Goal: Information Seeking & Learning: Learn about a topic

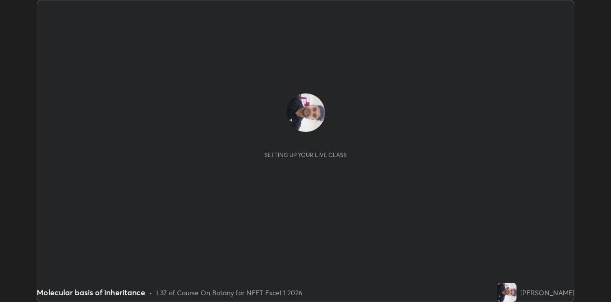
scroll to position [302, 611]
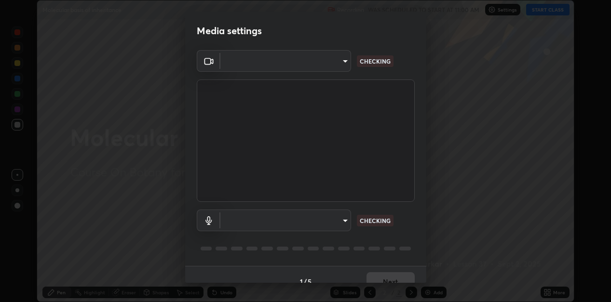
type input "6d3a0db6b3291d84e068dc70cd7540b789c29c3b0265b5092b5cfbeac94ff462"
type input "c948db18b26092bf7558cacf8b4be06e69c1ee0fdee12583f9ef806993945e5e"
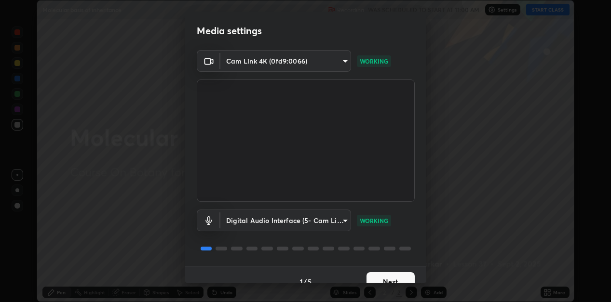
scroll to position [14, 0]
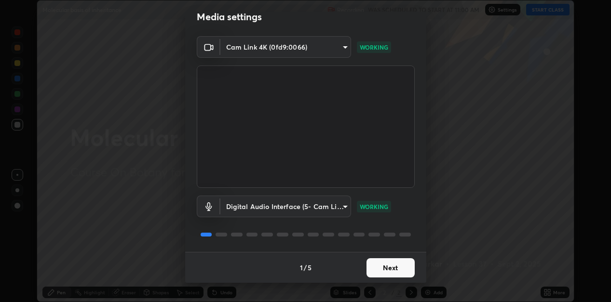
click at [382, 268] on button "Next" at bounding box center [390, 267] width 48 height 19
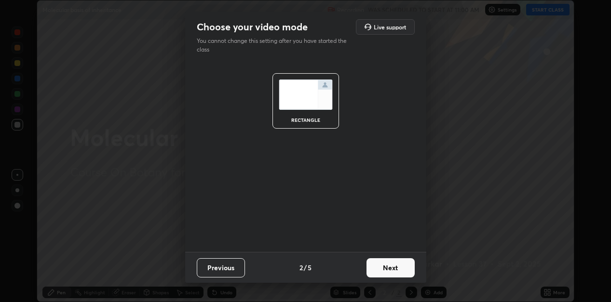
scroll to position [0, 0]
click at [383, 270] on button "Next" at bounding box center [390, 267] width 48 height 19
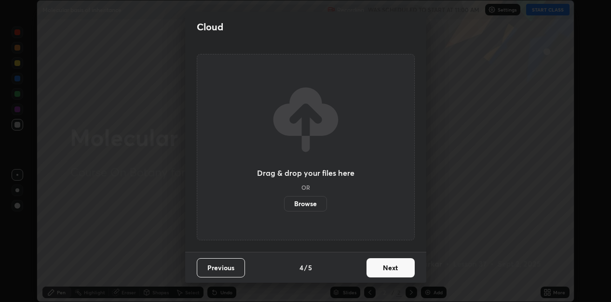
click at [384, 270] on button "Next" at bounding box center [390, 267] width 48 height 19
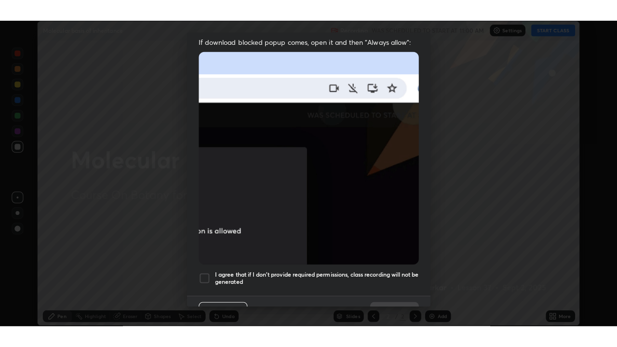
scroll to position [211, 0]
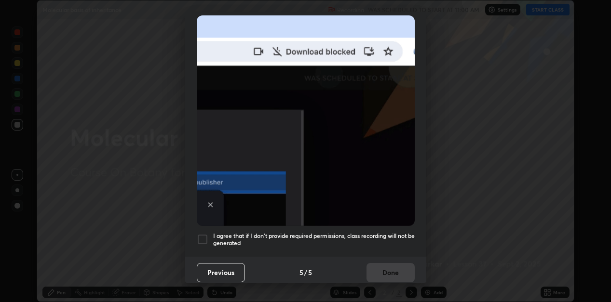
click at [204, 234] on div at bounding box center [203, 240] width 12 height 12
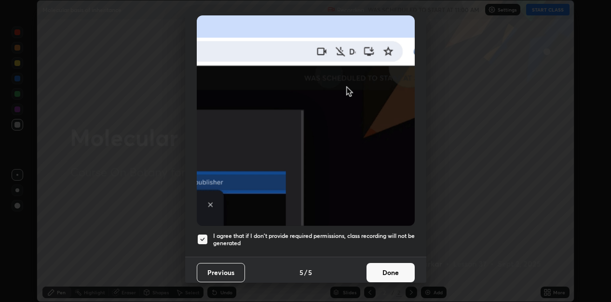
click at [397, 265] on button "Done" at bounding box center [390, 272] width 48 height 19
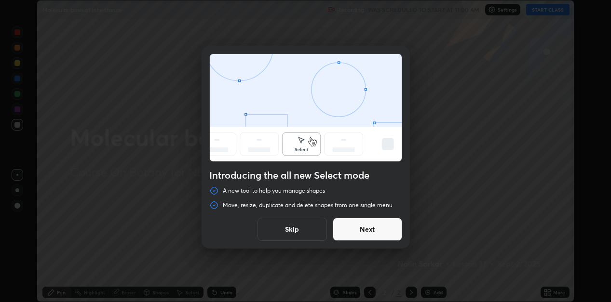
click at [306, 226] on button "Skip" at bounding box center [291, 229] width 69 height 23
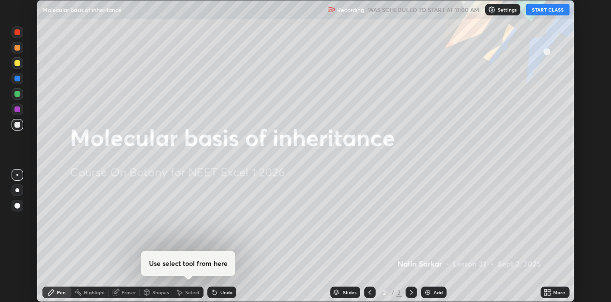
click at [541, 7] on button "START CLASS" at bounding box center [547, 10] width 43 height 12
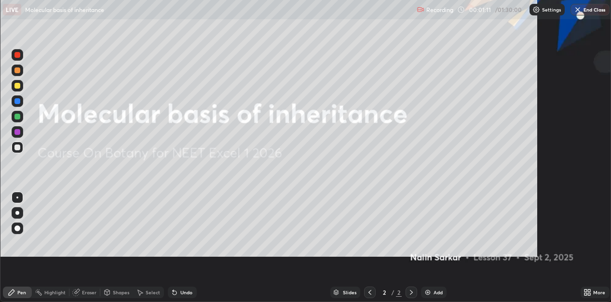
scroll to position [347, 617]
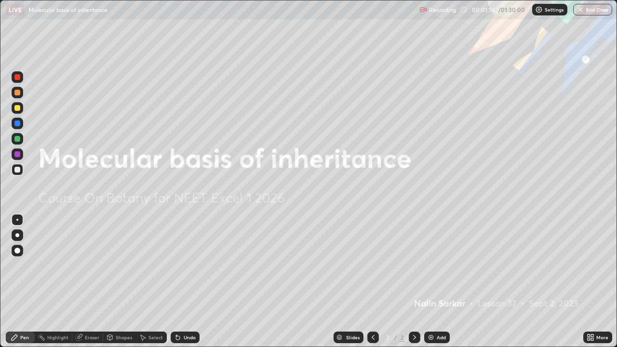
click at [438, 302] on div "Add" at bounding box center [441, 337] width 9 height 5
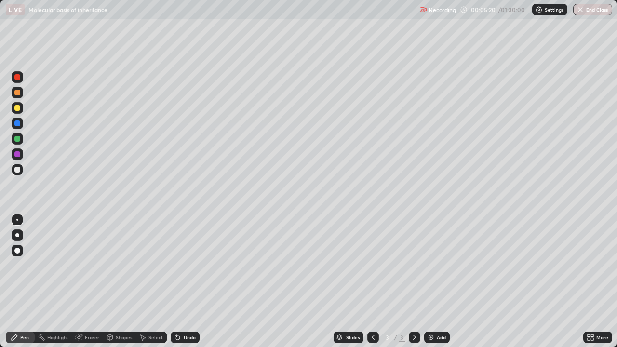
click at [438, 302] on div "Add" at bounding box center [441, 337] width 9 height 5
click at [20, 138] on div at bounding box center [17, 139] width 6 height 6
click at [20, 168] on div at bounding box center [17, 170] width 6 height 6
click at [19, 138] on div at bounding box center [17, 139] width 6 height 6
click at [437, 302] on div "Add" at bounding box center [441, 337] width 9 height 5
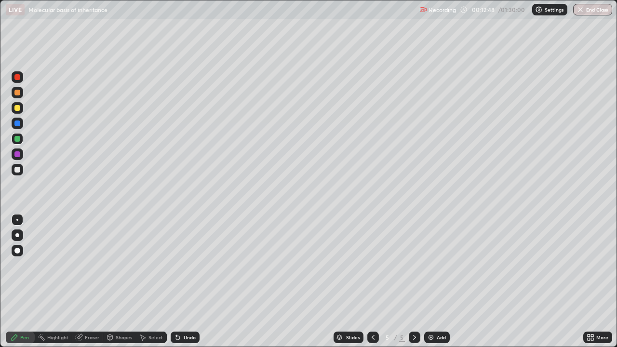
click at [17, 169] on div at bounding box center [17, 170] width 6 height 6
click at [20, 136] on div at bounding box center [18, 139] width 12 height 12
click at [148, 302] on div "Select" at bounding box center [151, 338] width 31 height 12
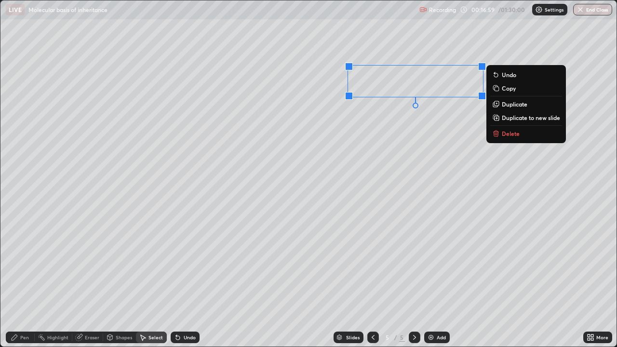
click at [506, 106] on p "Duplicate" at bounding box center [515, 104] width 26 height 8
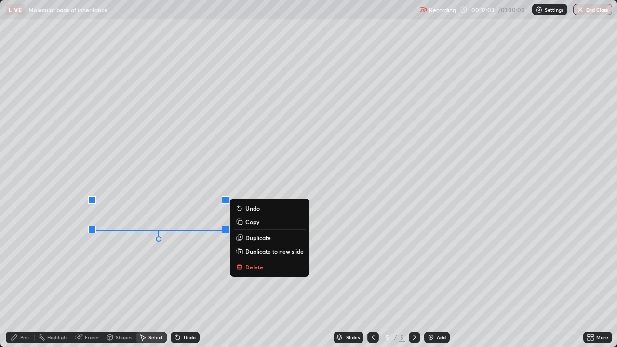
click at [102, 266] on div "0 ° Undo Copy Duplicate Duplicate to new slide Delete" at bounding box center [308, 173] width 616 height 346
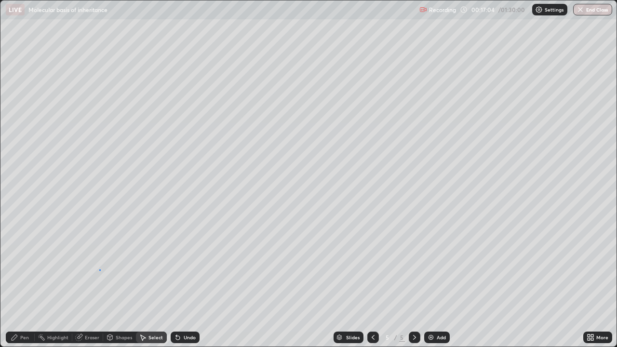
click at [99, 269] on div "0 ° Undo Copy Duplicate Duplicate to new slide Delete" at bounding box center [308, 173] width 616 height 346
click at [27, 302] on div "Pen" at bounding box center [24, 337] width 9 height 5
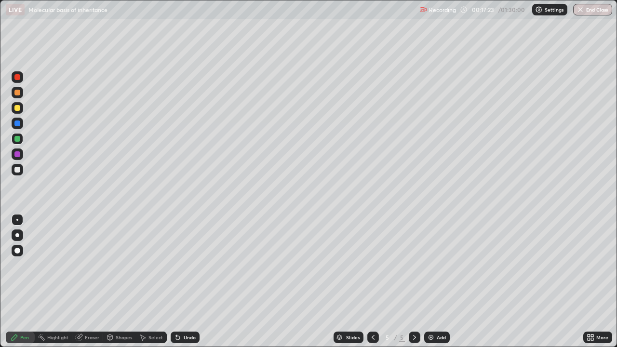
click at [192, 302] on div "Undo" at bounding box center [185, 338] width 29 height 12
click at [441, 302] on div "Add" at bounding box center [441, 337] width 9 height 5
click at [437, 302] on div "Add" at bounding box center [441, 337] width 9 height 5
click at [18, 170] on div at bounding box center [17, 170] width 6 height 6
click at [158, 302] on div "Select" at bounding box center [151, 338] width 31 height 12
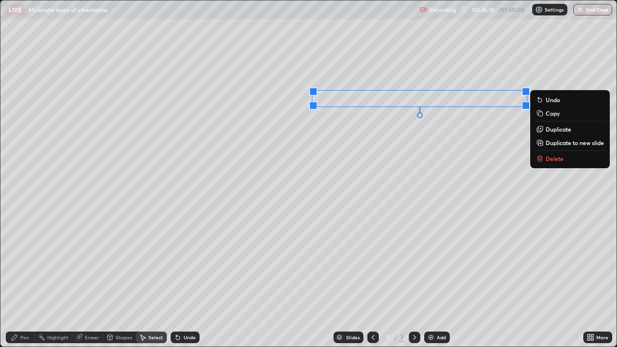
click at [344, 161] on div "0 ° Undo Copy Duplicate Duplicate to new slide Delete" at bounding box center [308, 173] width 616 height 346
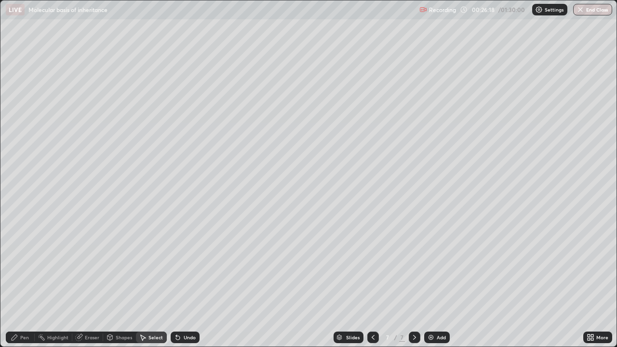
click at [21, 302] on div "Pen" at bounding box center [20, 338] width 29 height 12
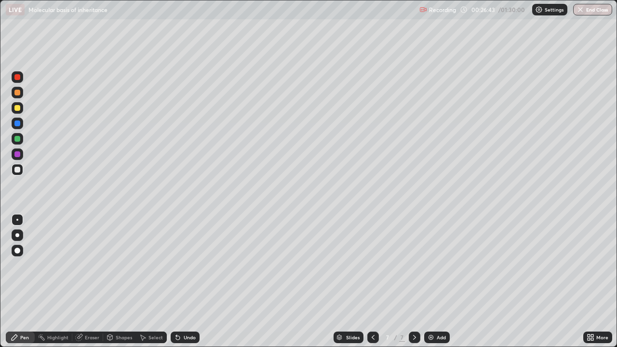
click at [19, 109] on div at bounding box center [17, 108] width 6 height 6
click at [21, 138] on div at bounding box center [18, 139] width 12 height 12
click at [20, 170] on div at bounding box center [17, 170] width 6 height 6
click at [18, 107] on div at bounding box center [17, 108] width 6 height 6
click at [478, 30] on button "Undo" at bounding box center [491, 34] width 28 height 12
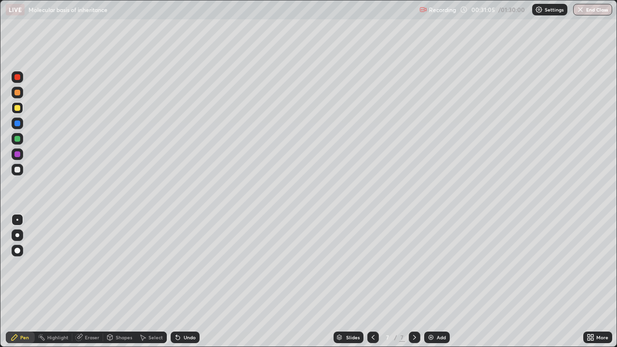
click at [597, 302] on div "More" at bounding box center [602, 337] width 12 height 5
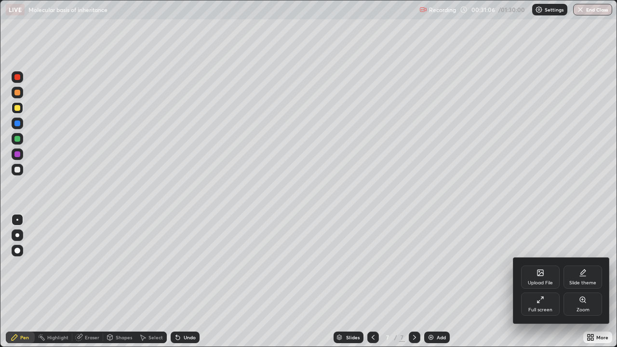
click at [544, 302] on div "Full screen" at bounding box center [540, 303] width 39 height 23
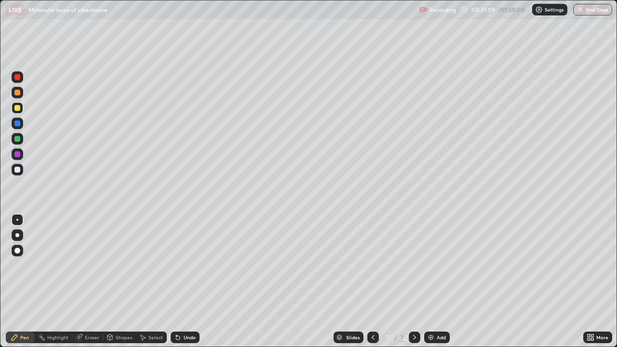
click at [589, 302] on icon at bounding box center [588, 339] width 2 height 2
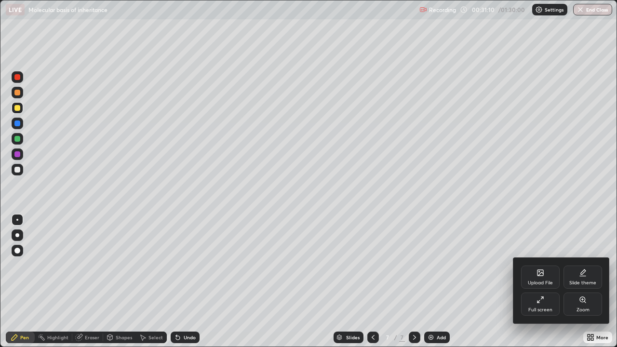
click at [540, 302] on icon at bounding box center [540, 300] width 8 height 8
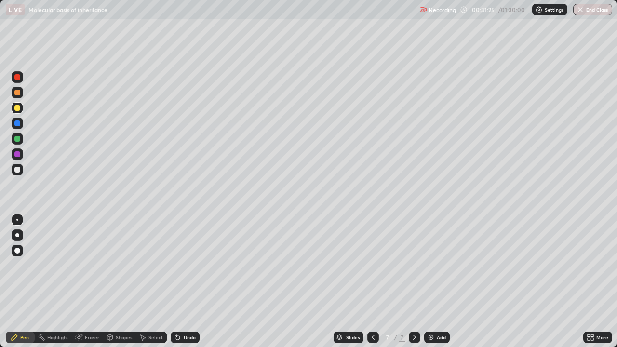
click at [318, 18] on div "LIVE Molecular basis of inheritance" at bounding box center [211, 9] width 410 height 19
click at [316, 10] on div "LIVE Molecular basis of inheritance" at bounding box center [211, 9] width 410 height 19
click at [319, 10] on div "LIVE Molecular basis of inheritance" at bounding box center [211, 9] width 410 height 19
click at [592, 302] on icon at bounding box center [592, 335] width 2 height 2
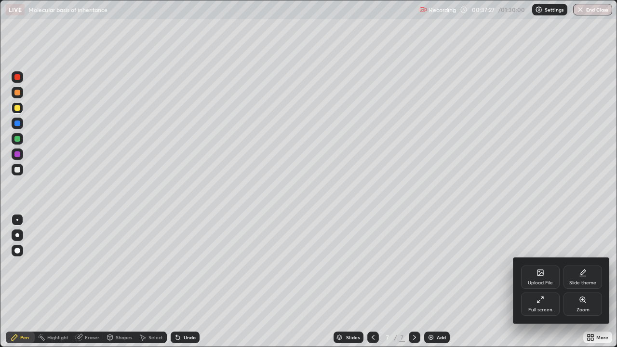
click at [544, 276] on div "Upload File" at bounding box center [540, 277] width 39 height 23
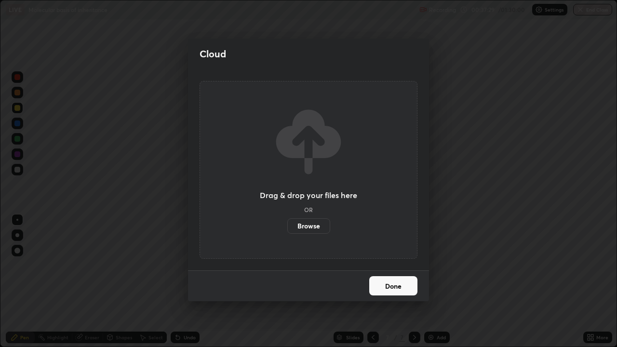
click at [309, 226] on label "Browse" at bounding box center [308, 225] width 43 height 15
click at [287, 226] on input "Browse" at bounding box center [287, 225] width 0 height 15
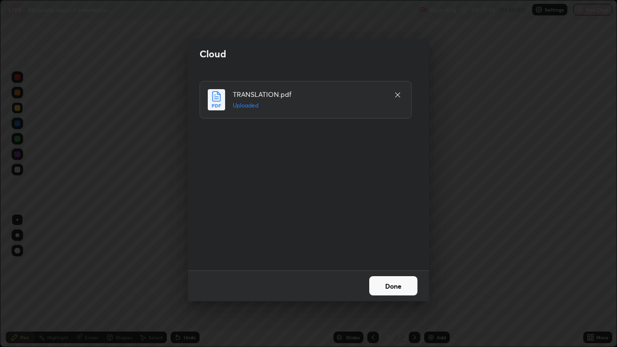
click at [393, 282] on button "Done" at bounding box center [393, 285] width 48 height 19
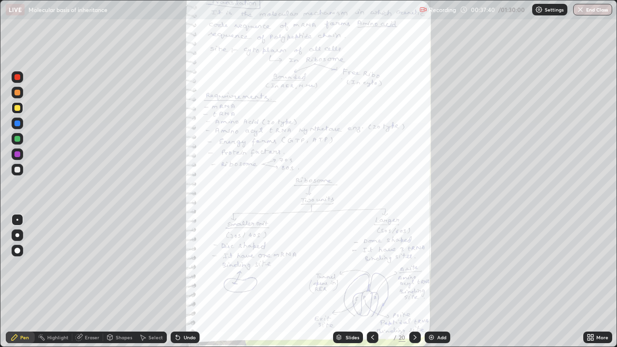
click at [414, 302] on icon at bounding box center [415, 337] width 8 height 8
click at [372, 302] on icon at bounding box center [373, 337] width 8 height 8
click at [592, 302] on icon at bounding box center [592, 335] width 2 height 2
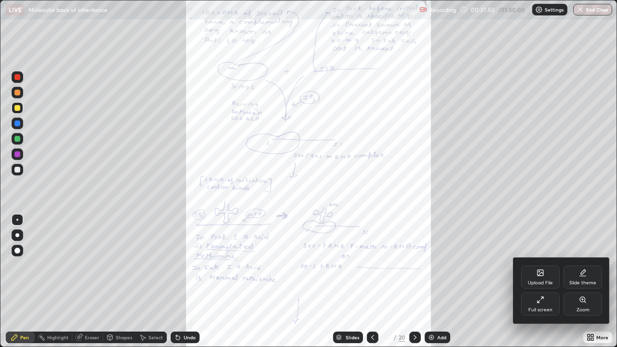
click at [573, 302] on div "Zoom" at bounding box center [582, 303] width 39 height 23
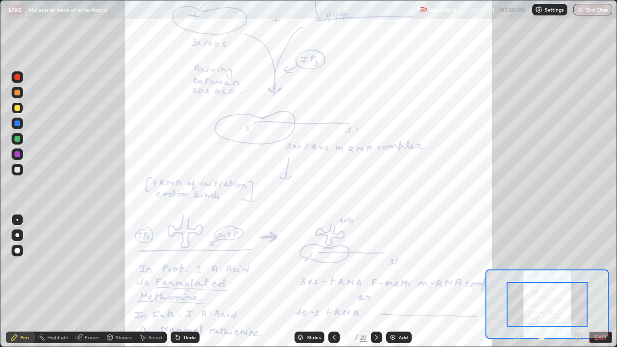
click at [579, 302] on icon at bounding box center [578, 337] width 10 height 10
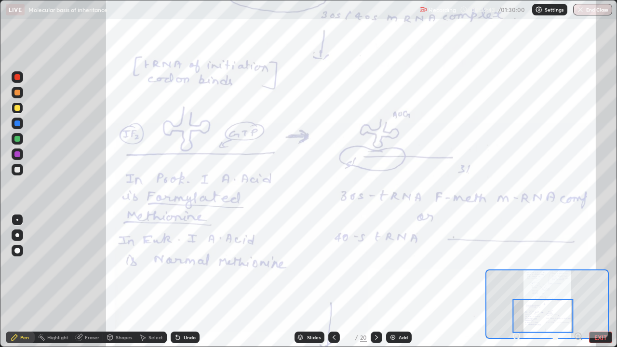
click at [578, 302] on icon at bounding box center [578, 336] width 2 height 0
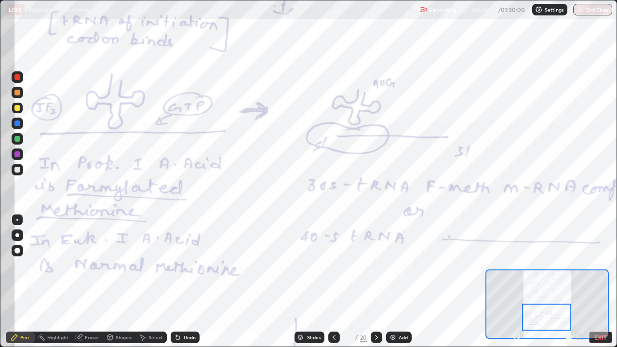
click at [374, 302] on icon at bounding box center [376, 337] width 8 height 8
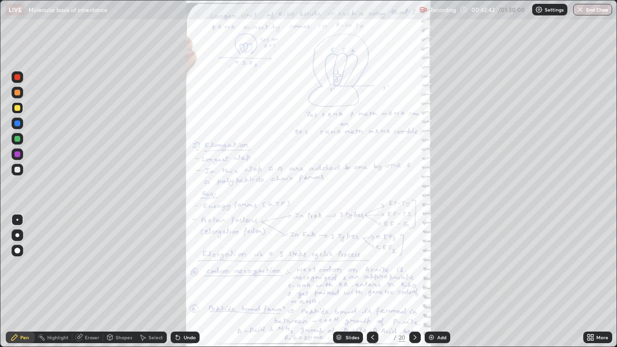
click at [597, 302] on div "More" at bounding box center [597, 338] width 29 height 12
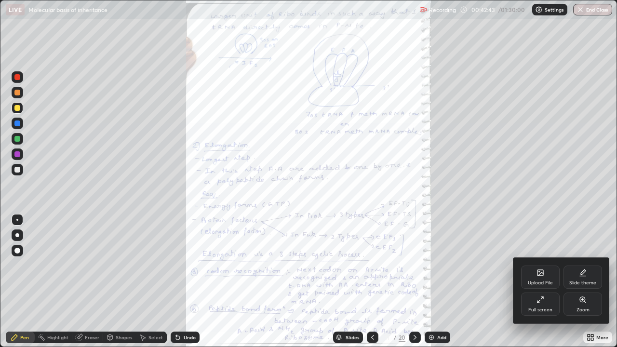
click at [582, 302] on icon at bounding box center [583, 300] width 8 height 8
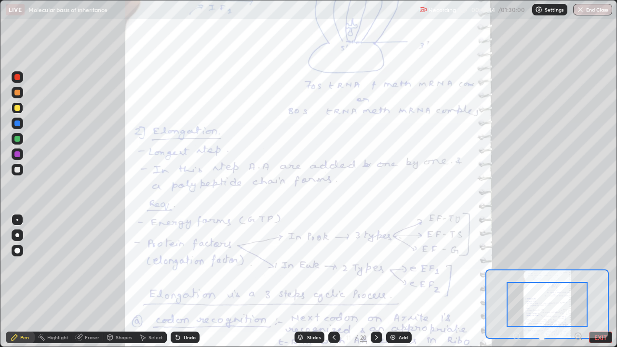
click at [577, 302] on icon at bounding box center [578, 336] width 2 height 0
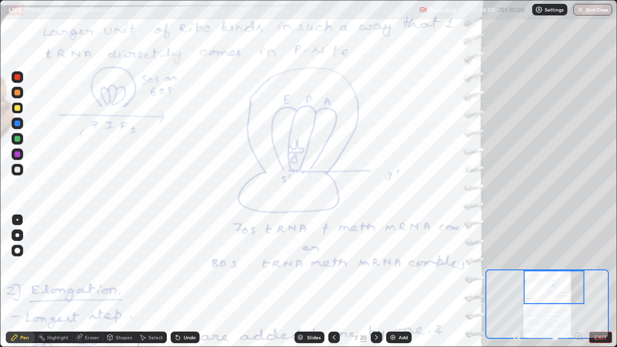
click at [333, 302] on icon at bounding box center [334, 337] width 8 height 8
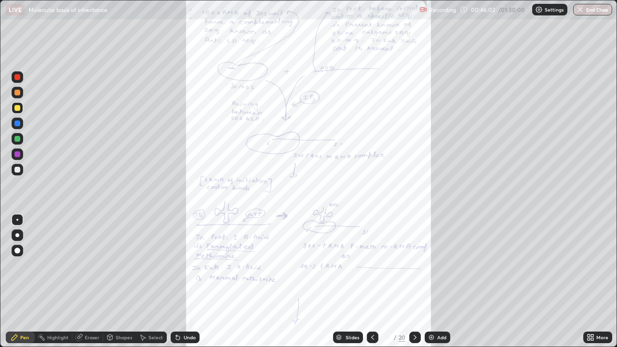
click at [588, 302] on icon at bounding box center [588, 335] width 2 height 2
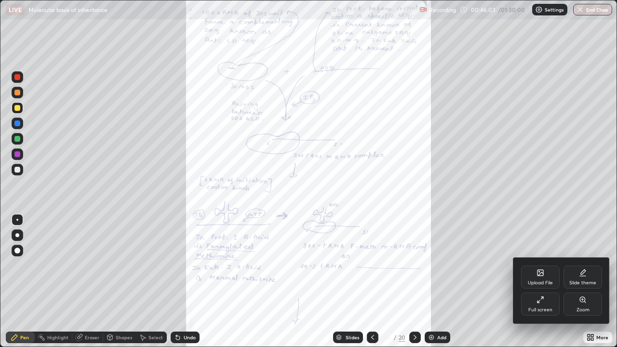
click at [577, 302] on div "Zoom" at bounding box center [582, 303] width 39 height 23
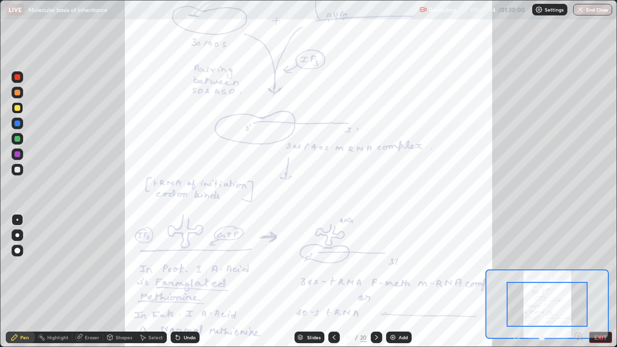
click at [580, 302] on icon at bounding box center [581, 339] width 2 height 2
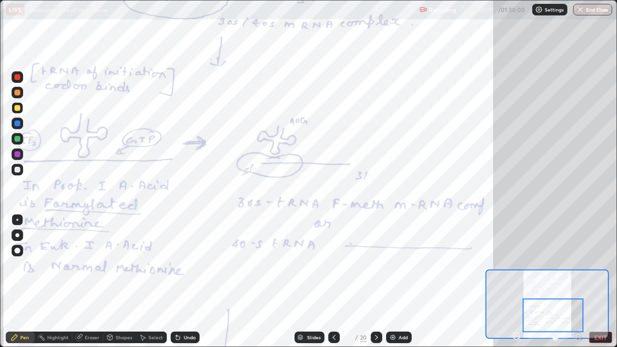
click at [376, 302] on icon at bounding box center [376, 337] width 3 height 5
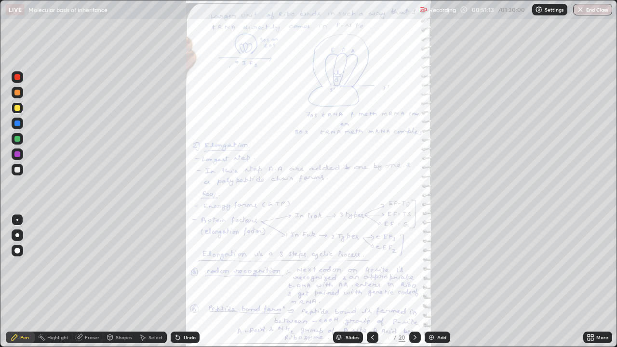
click at [372, 302] on div at bounding box center [373, 338] width 12 height 12
click at [603, 302] on div "More" at bounding box center [597, 338] width 29 height 12
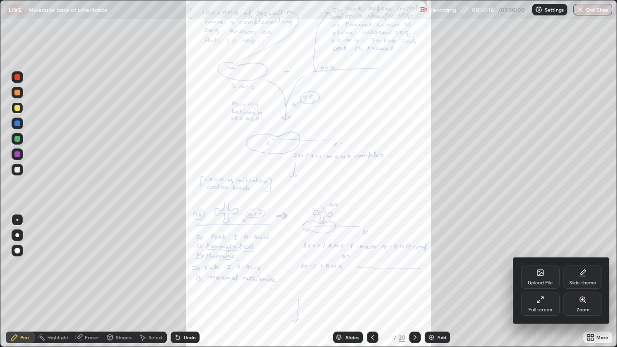
click at [589, 302] on div "Zoom" at bounding box center [582, 303] width 39 height 23
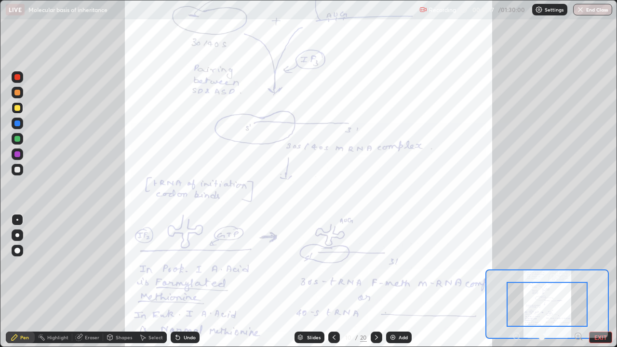
click at [578, 302] on icon at bounding box center [578, 336] width 2 height 0
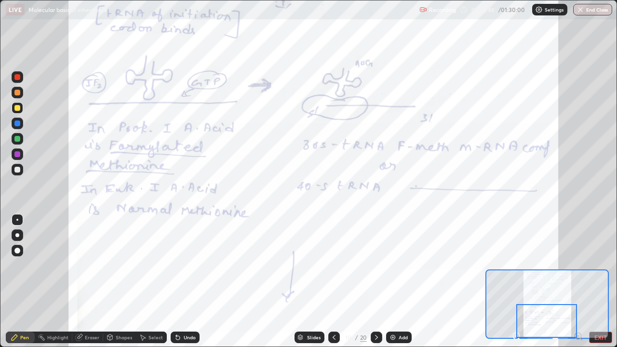
click at [375, 302] on icon at bounding box center [376, 337] width 8 height 8
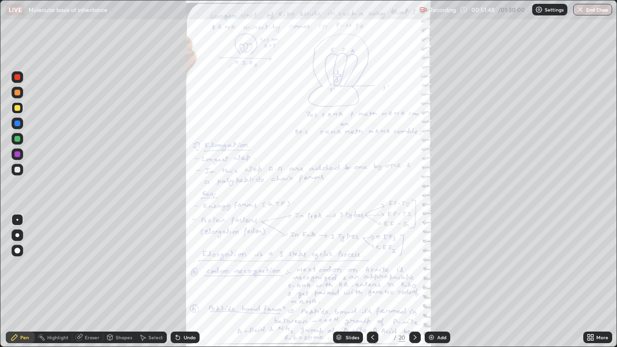
click at [600, 302] on div "More" at bounding box center [602, 337] width 12 height 5
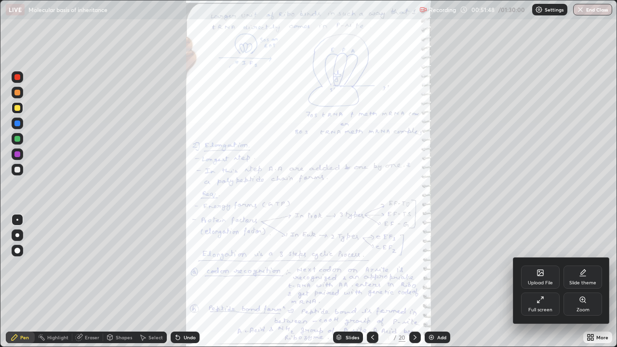
click at [590, 302] on div "Zoom" at bounding box center [582, 303] width 39 height 23
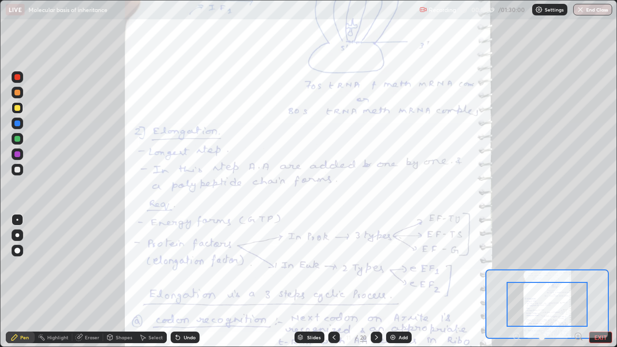
click at [578, 302] on icon at bounding box center [578, 336] width 2 height 0
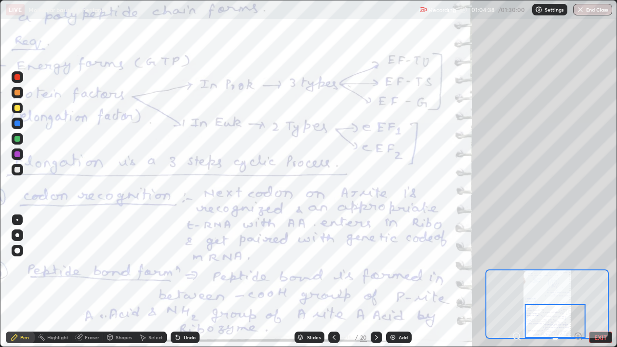
click at [377, 302] on icon at bounding box center [376, 337] width 8 height 8
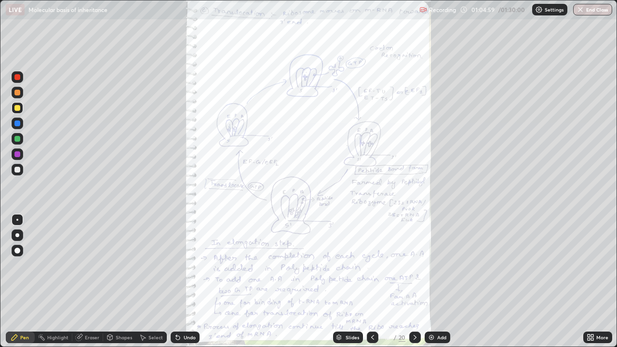
click at [597, 302] on div "More" at bounding box center [602, 337] width 12 height 5
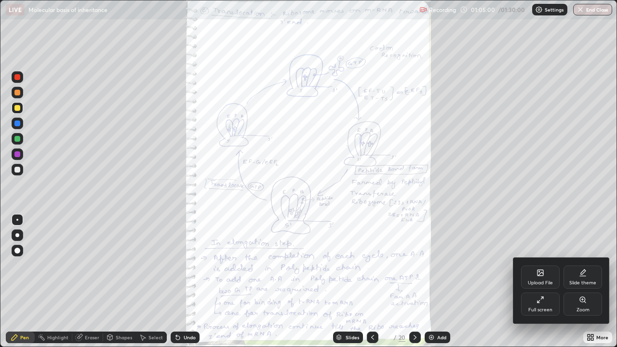
click at [586, 302] on div "Zoom" at bounding box center [582, 303] width 39 height 23
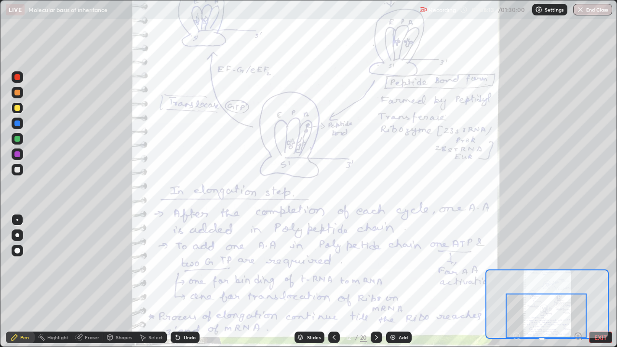
click at [375, 302] on icon at bounding box center [376, 337] width 8 height 8
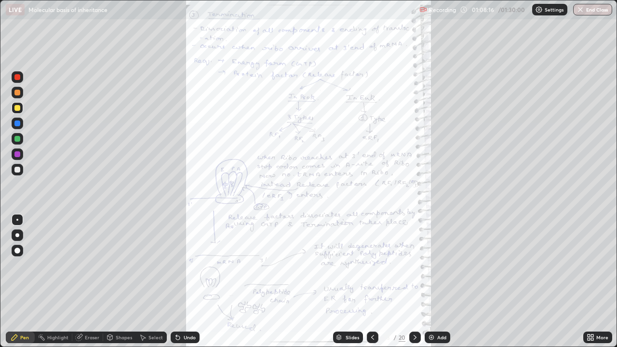
click at [592, 302] on icon at bounding box center [592, 339] width 2 height 2
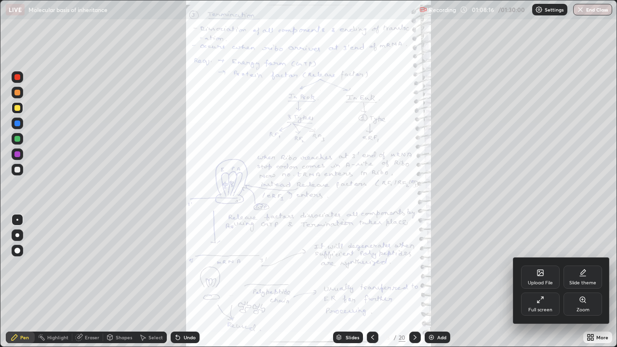
click at [587, 302] on div "Zoom" at bounding box center [582, 309] width 13 height 5
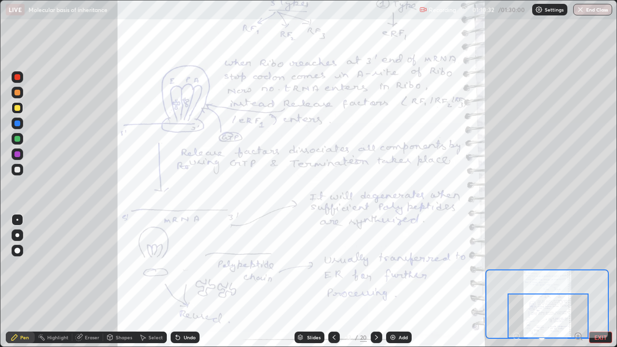
click at [374, 302] on icon at bounding box center [376, 337] width 8 height 8
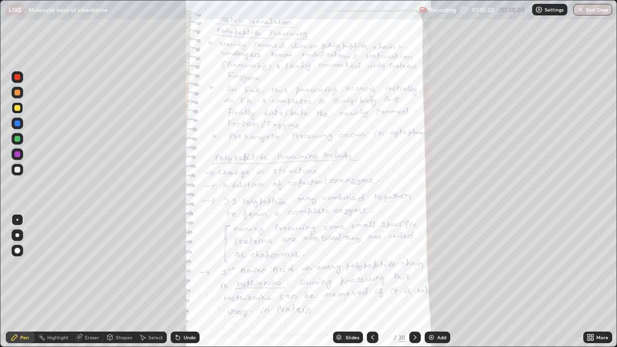
click at [414, 302] on icon at bounding box center [415, 337] width 8 height 8
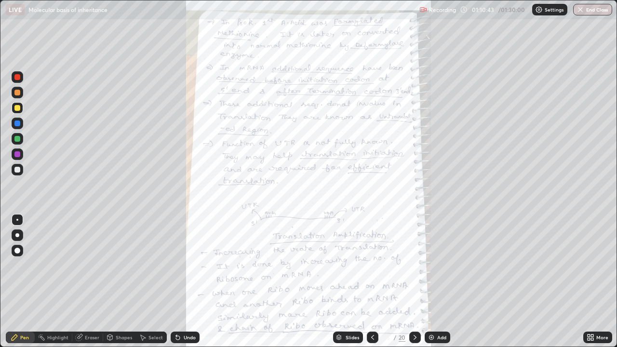
click at [596, 302] on div "More" at bounding box center [602, 337] width 12 height 5
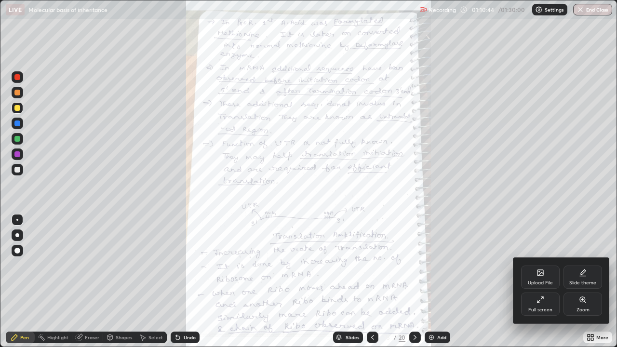
click at [582, 302] on div "Zoom" at bounding box center [582, 303] width 39 height 23
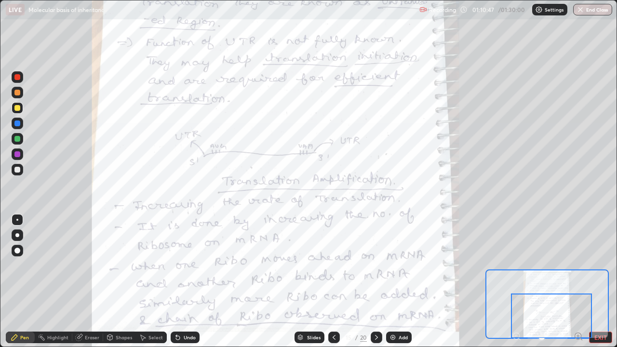
click at [374, 302] on icon at bounding box center [376, 337] width 8 height 8
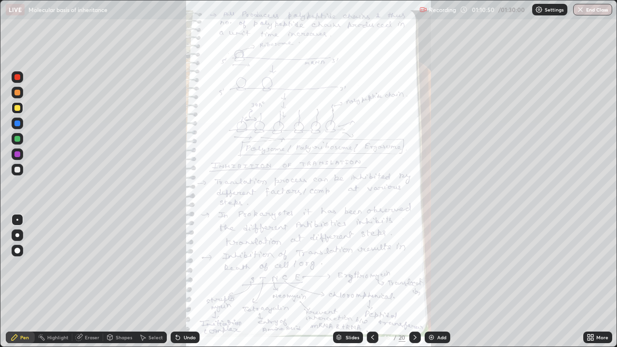
click at [593, 302] on icon at bounding box center [592, 335] width 2 height 2
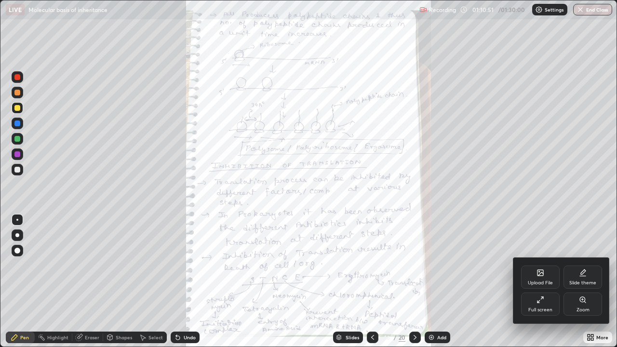
click at [583, 302] on icon at bounding box center [582, 299] width 5 height 5
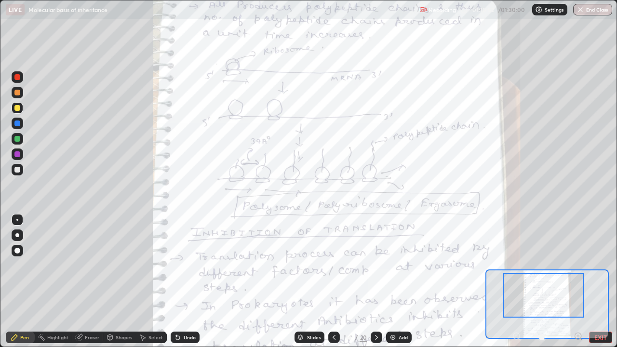
click at [578, 302] on icon at bounding box center [578, 336] width 2 height 0
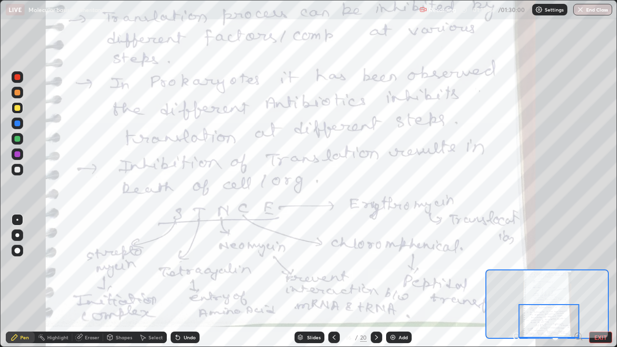
click at [333, 302] on icon at bounding box center [334, 337] width 8 height 8
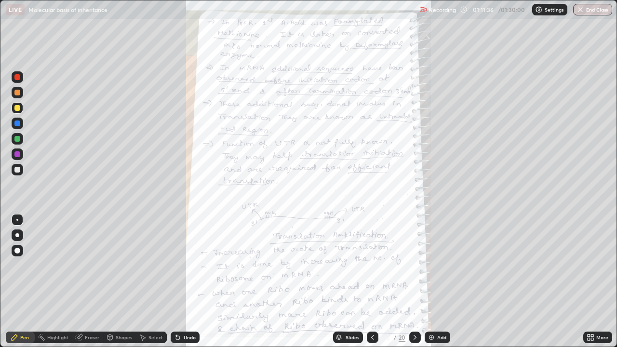
click at [414, 302] on icon at bounding box center [415, 337] width 8 height 8
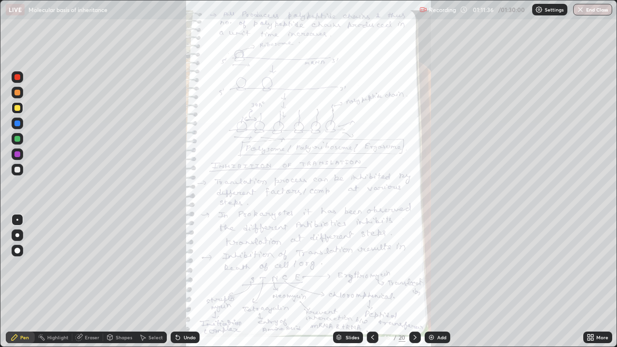
click at [418, 302] on icon at bounding box center [415, 337] width 8 height 8
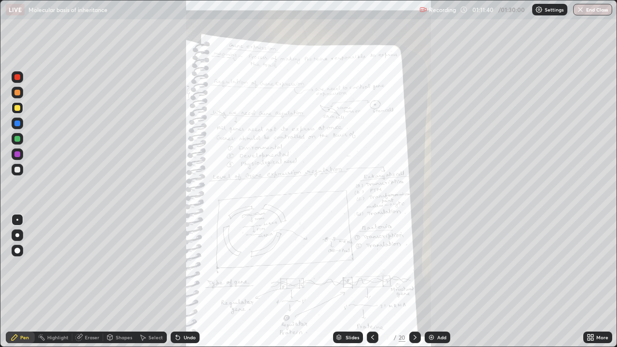
click at [372, 302] on icon at bounding box center [373, 337] width 8 height 8
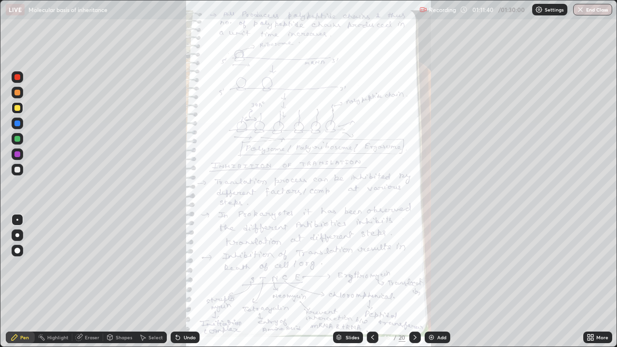
click at [372, 302] on icon at bounding box center [373, 337] width 8 height 8
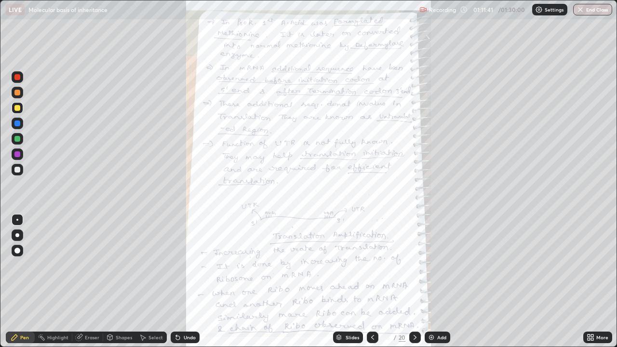
click at [371, 302] on div at bounding box center [373, 337] width 12 height 19
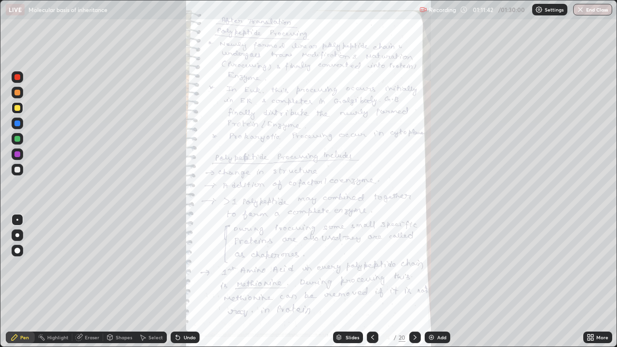
click at [372, 302] on icon at bounding box center [373, 337] width 8 height 8
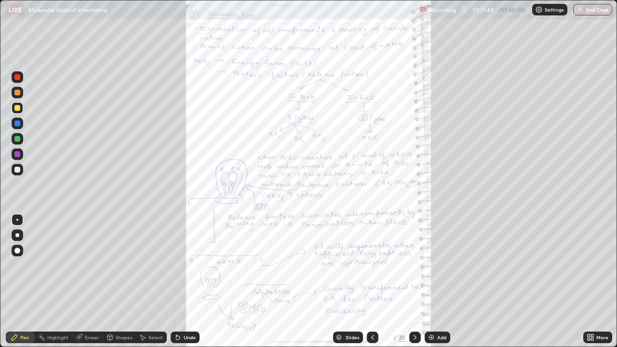
click at [372, 302] on icon at bounding box center [373, 337] width 8 height 8
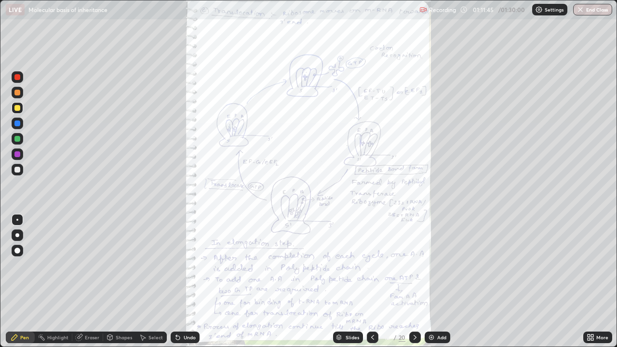
click at [372, 302] on icon at bounding box center [373, 337] width 8 height 8
click at [601, 302] on div "More" at bounding box center [602, 337] width 12 height 5
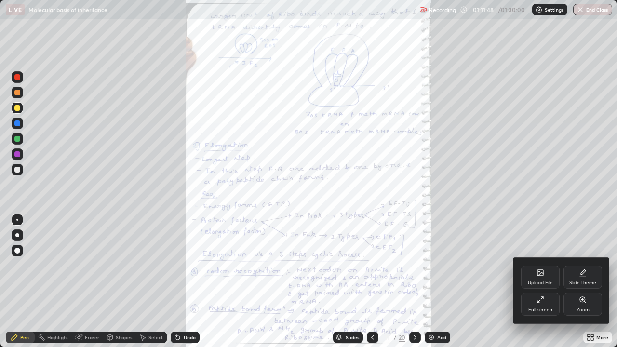
click at [589, 302] on div "Zoom" at bounding box center [582, 303] width 39 height 23
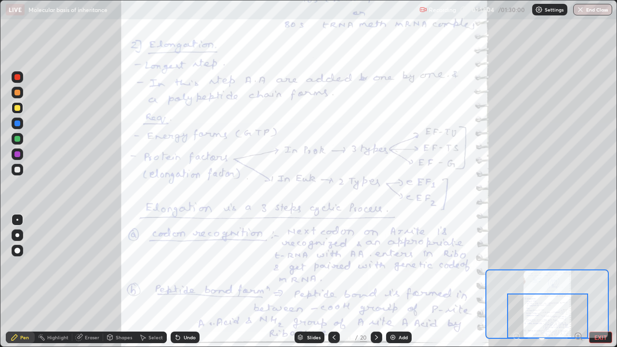
click at [592, 11] on button "End Class" at bounding box center [592, 10] width 39 height 12
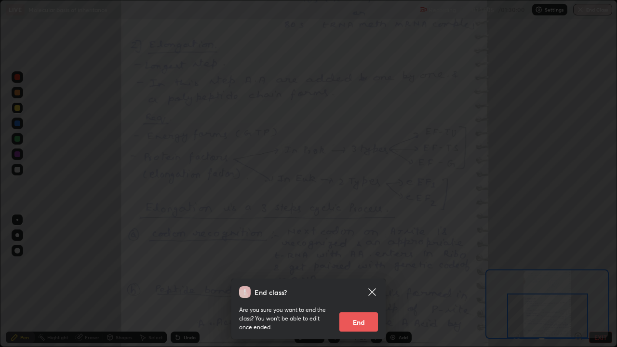
click at [545, 208] on div "End class? Are you sure you want to end the class? You won’t be able to edit on…" at bounding box center [308, 173] width 617 height 347
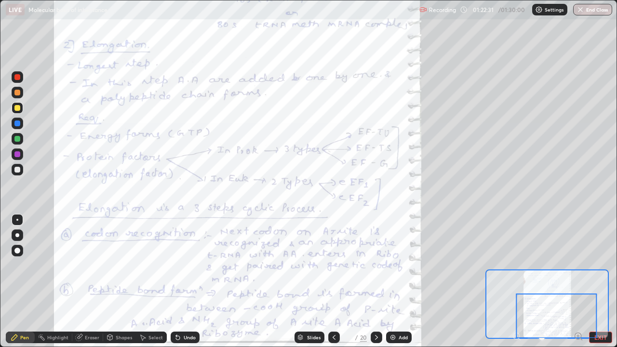
click at [375, 302] on icon at bounding box center [376, 337] width 8 height 8
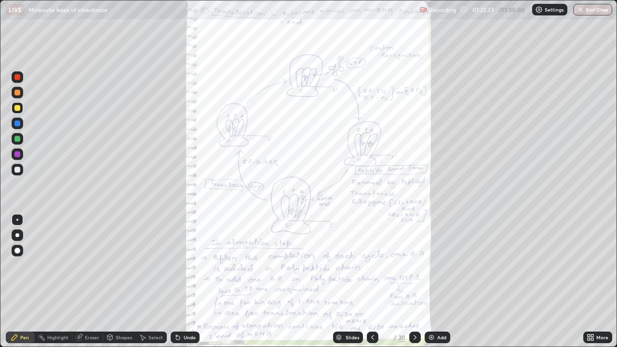
click at [372, 302] on div at bounding box center [373, 338] width 12 height 12
click at [372, 302] on icon at bounding box center [373, 337] width 8 height 8
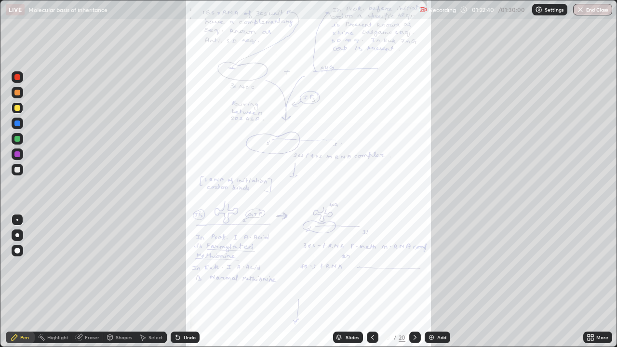
click at [416, 302] on div at bounding box center [415, 338] width 12 height 12
click at [371, 302] on icon at bounding box center [373, 337] width 8 height 8
click at [413, 302] on icon at bounding box center [415, 337] width 8 height 8
click at [600, 302] on div "More" at bounding box center [602, 337] width 12 height 5
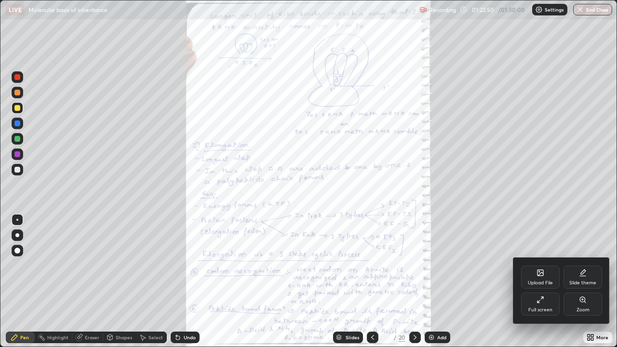
click at [584, 302] on icon at bounding box center [583, 300] width 8 height 8
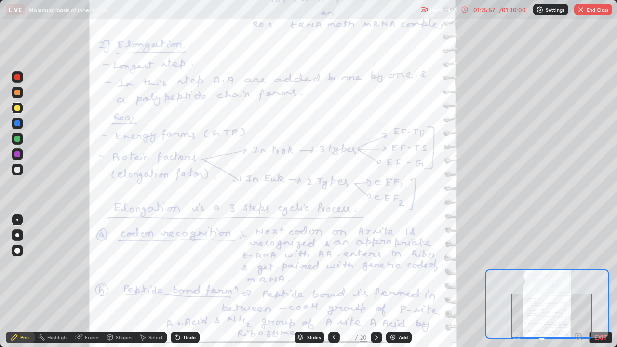
click at [375, 302] on div at bounding box center [377, 338] width 12 height 12
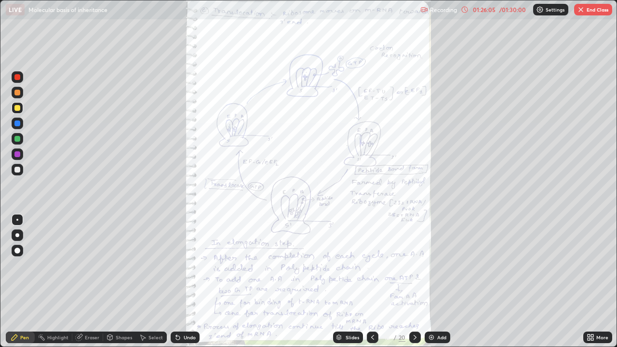
click at [603, 302] on div "More" at bounding box center [602, 337] width 12 height 5
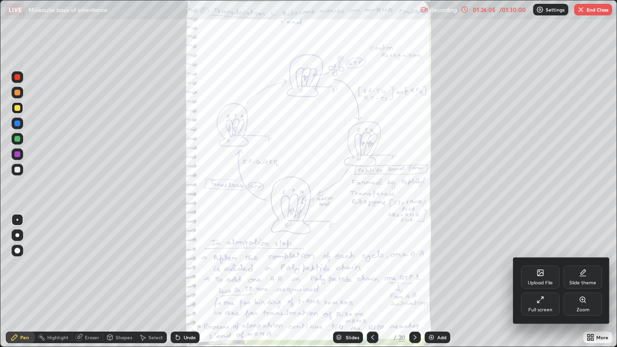
click at [589, 302] on div "Zoom" at bounding box center [582, 303] width 39 height 23
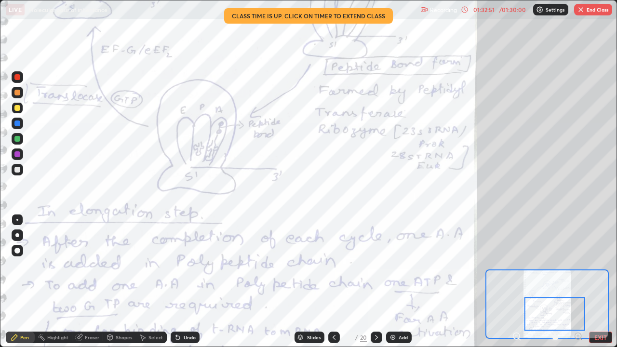
click at [591, 10] on button "End Class" at bounding box center [593, 10] width 38 height 12
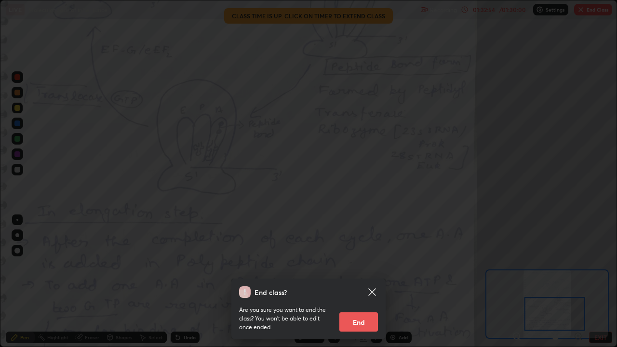
click at [373, 288] on icon at bounding box center [372, 292] width 12 height 12
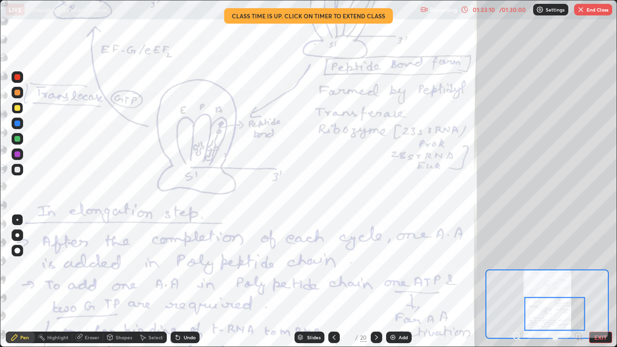
click at [595, 10] on button "End Class" at bounding box center [593, 10] width 38 height 12
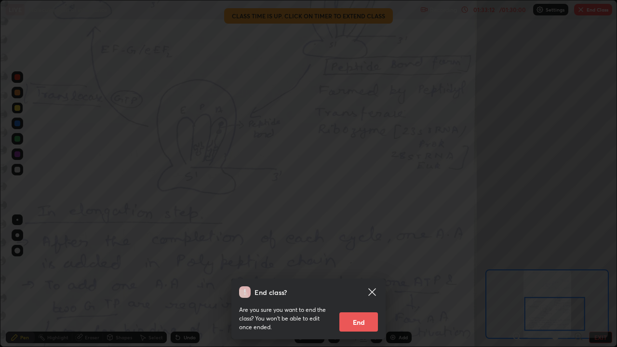
click at [363, 302] on button "End" at bounding box center [358, 321] width 39 height 19
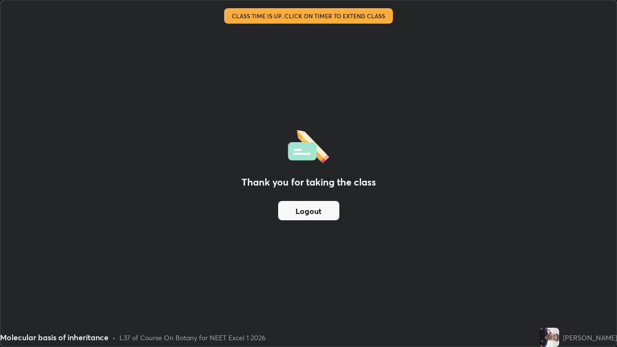
click at [323, 208] on button "Logout" at bounding box center [308, 210] width 61 height 19
click at [321, 210] on button "Logout" at bounding box center [308, 210] width 61 height 19
click at [320, 212] on button "Logout" at bounding box center [308, 210] width 61 height 19
click at [313, 207] on button "Logout" at bounding box center [308, 210] width 61 height 19
click at [313, 211] on button "Logout" at bounding box center [308, 210] width 61 height 19
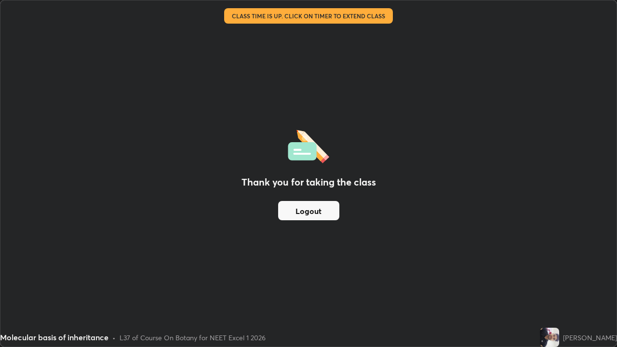
click at [313, 211] on button "Logout" at bounding box center [308, 210] width 61 height 19
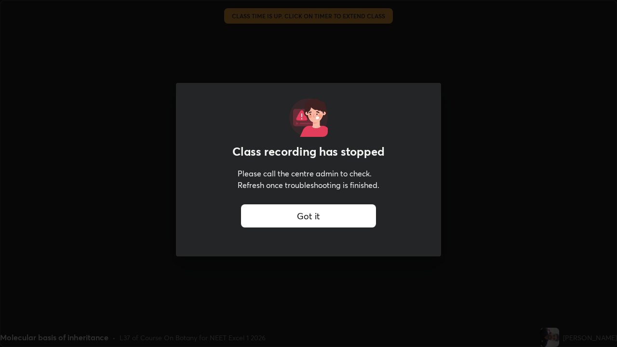
click at [312, 218] on div "Got it" at bounding box center [308, 215] width 135 height 23
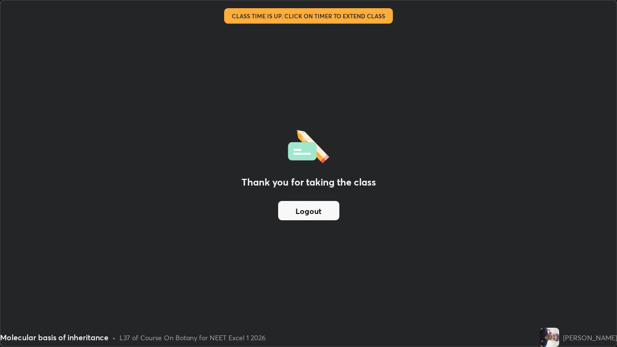
click at [312, 211] on button "Logout" at bounding box center [308, 210] width 61 height 19
click at [313, 211] on button "Logout" at bounding box center [308, 210] width 61 height 19
click at [312, 212] on button "Logout" at bounding box center [308, 210] width 61 height 19
click at [311, 211] on button "Logout" at bounding box center [308, 210] width 61 height 19
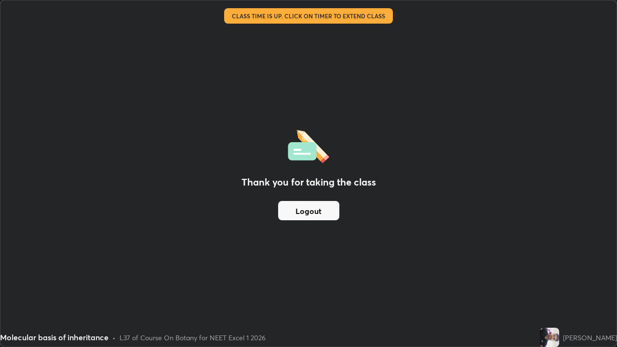
click at [311, 211] on button "Logout" at bounding box center [308, 210] width 61 height 19
click at [311, 212] on button "Logout" at bounding box center [308, 210] width 61 height 19
click at [311, 214] on button "Logout" at bounding box center [308, 210] width 61 height 19
click at [313, 213] on button "Logout" at bounding box center [308, 210] width 61 height 19
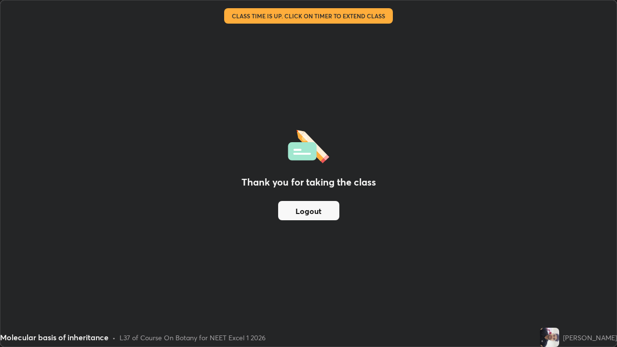
click at [315, 212] on button "Logout" at bounding box center [308, 210] width 61 height 19
click at [312, 30] on div "Thank you for taking the class Logout" at bounding box center [308, 173] width 616 height 346
click at [309, 30] on div "Thank you for taking the class Logout" at bounding box center [308, 173] width 616 height 346
click at [310, 35] on div "Thank you for taking the class Logout" at bounding box center [308, 173] width 616 height 346
click at [310, 36] on div "Thank you for taking the class Logout" at bounding box center [308, 173] width 616 height 346
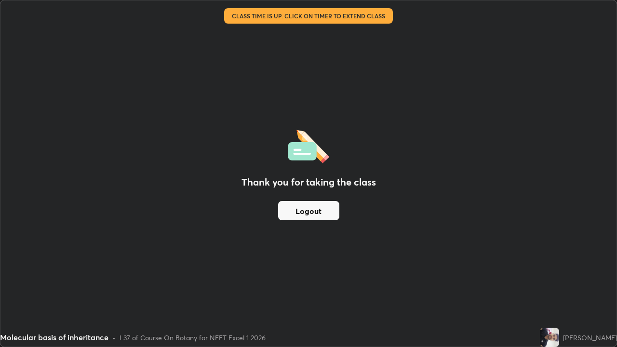
click at [313, 33] on div "Thank you for taking the class Logout" at bounding box center [308, 173] width 616 height 346
click at [311, 33] on div "Thank you for taking the class Logout" at bounding box center [308, 173] width 616 height 346
click at [322, 213] on button "Logout" at bounding box center [308, 210] width 61 height 19
click at [323, 213] on button "Logout" at bounding box center [308, 210] width 61 height 19
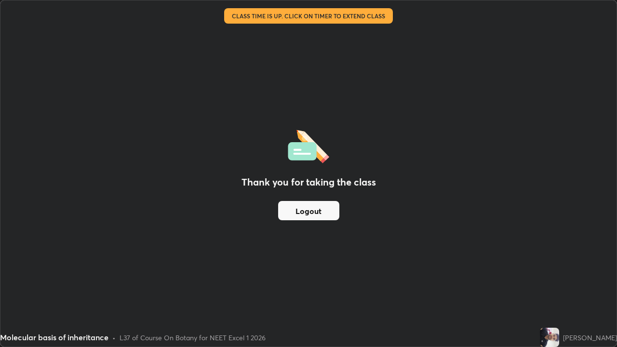
click at [329, 214] on button "Logout" at bounding box center [308, 210] width 61 height 19
click at [325, 216] on button "Logout" at bounding box center [308, 210] width 61 height 19
click at [323, 215] on button "Logout" at bounding box center [308, 210] width 61 height 19
click at [325, 216] on button "Logout" at bounding box center [308, 210] width 61 height 19
click at [327, 214] on button "Logout" at bounding box center [308, 210] width 61 height 19
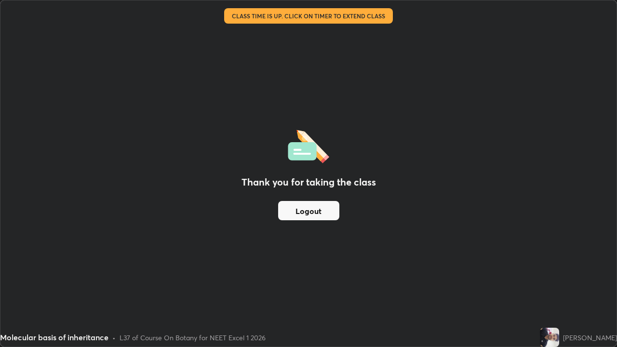
click at [327, 214] on button "Logout" at bounding box center [308, 210] width 61 height 19
click at [327, 215] on button "Logout" at bounding box center [308, 210] width 61 height 19
click at [300, 212] on button "Logout" at bounding box center [308, 210] width 61 height 19
click at [300, 211] on button "Logout" at bounding box center [308, 210] width 61 height 19
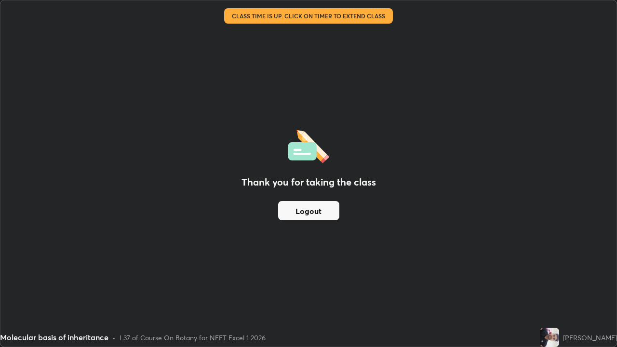
click at [300, 211] on button "Logout" at bounding box center [308, 210] width 61 height 19
click at [304, 212] on button "Logout" at bounding box center [308, 210] width 61 height 19
click at [307, 211] on button "Logout" at bounding box center [308, 210] width 61 height 19
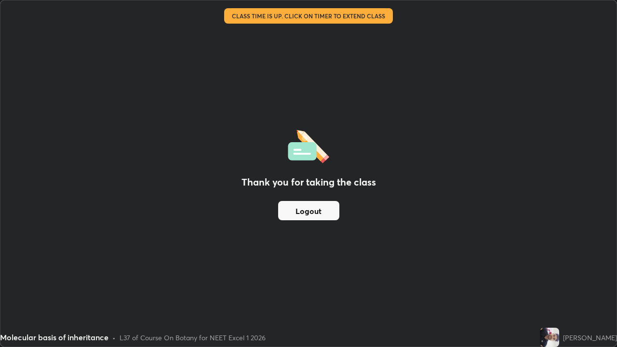
click at [309, 211] on button "Logout" at bounding box center [308, 210] width 61 height 19
click at [312, 211] on button "Logout" at bounding box center [308, 210] width 61 height 19
click at [312, 209] on button "Logout" at bounding box center [308, 210] width 61 height 19
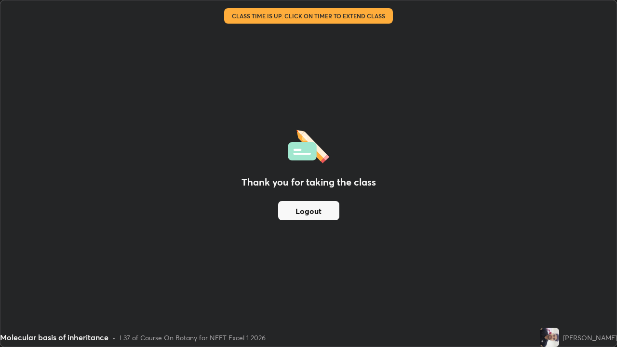
click at [312, 209] on button "Logout" at bounding box center [308, 210] width 61 height 19
click at [310, 209] on button "Logout" at bounding box center [308, 210] width 61 height 19
click at [321, 212] on button "Logout" at bounding box center [308, 210] width 61 height 19
click at [320, 209] on button "Logout" at bounding box center [308, 210] width 61 height 19
click at [336, 3] on div "Molecular basis of inheritance" at bounding box center [239, 9] width 466 height 19
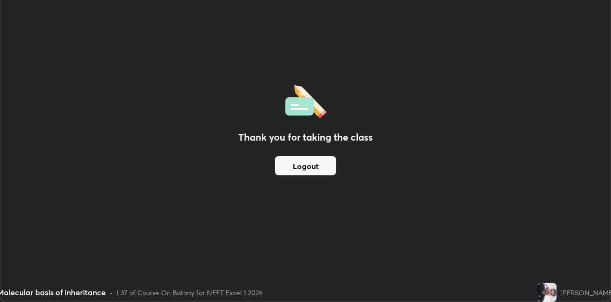
scroll to position [47884, 47575]
